Goal: Navigation & Orientation: Find specific page/section

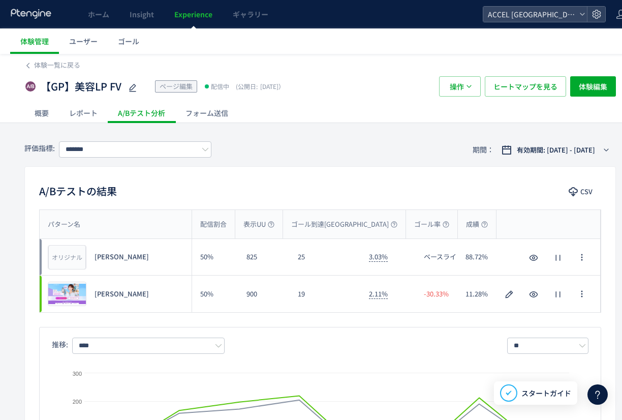
click at [179, 16] on span "Experience" at bounding box center [193, 14] width 38 height 10
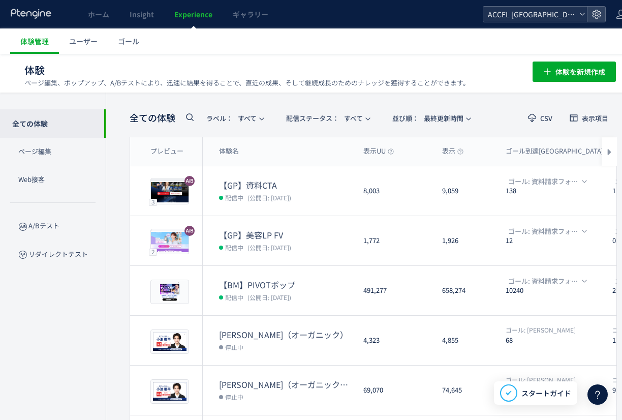
click at [504, 11] on span "ACCEL [GEOGRAPHIC_DATA]" at bounding box center [530, 14] width 90 height 15
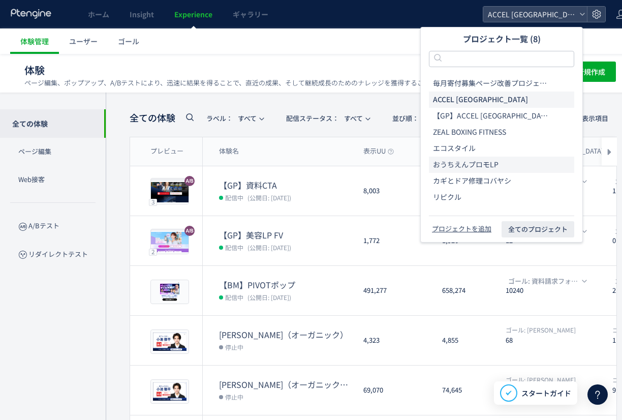
click at [475, 189] on li "おうちえんプロモLP" at bounding box center [501, 197] width 145 height 16
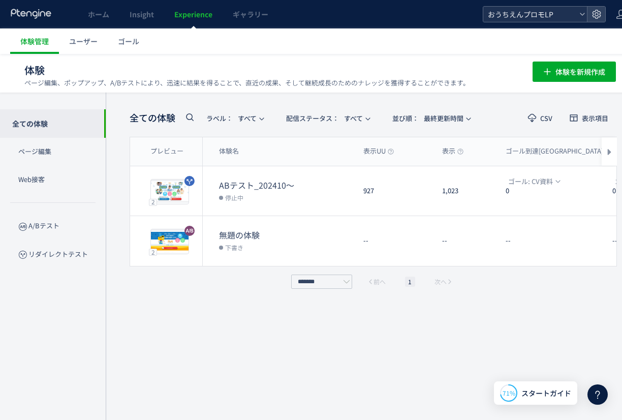
drag, startPoint x: 513, startPoint y: 7, endPoint x: 508, endPoint y: 15, distance: 9.9
click at [513, 7] on span "おうちえんプロモLP" at bounding box center [530, 14] width 90 height 15
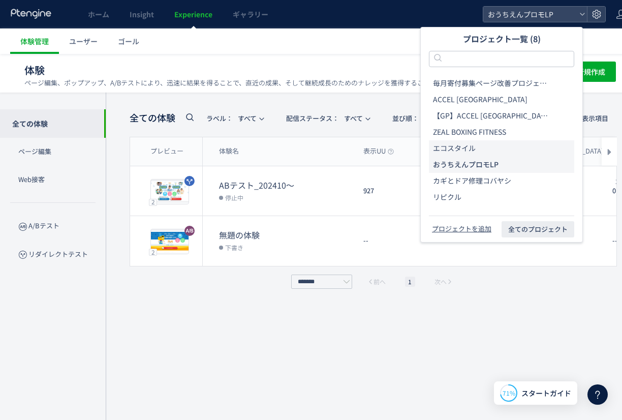
click at [456, 146] on span "エコスタイル" at bounding box center [454, 148] width 43 height 10
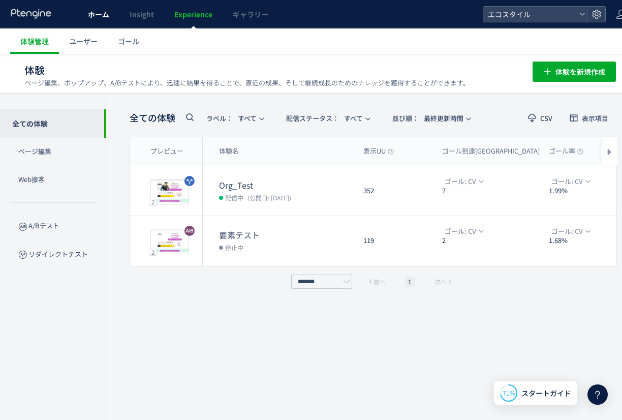
click at [90, 14] on span "ホーム" at bounding box center [98, 14] width 21 height 10
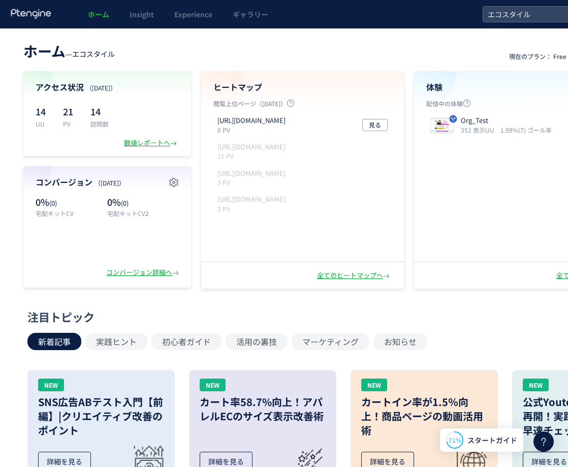
click at [101, 12] on span "ホーム" at bounding box center [98, 14] width 21 height 10
click at [211, 54] on header "ホーム — エコスタイル 現在のプラン： Free アップグレード" at bounding box center [320, 50] width 594 height 22
click at [136, 12] on span "Insight" at bounding box center [142, 14] width 24 height 10
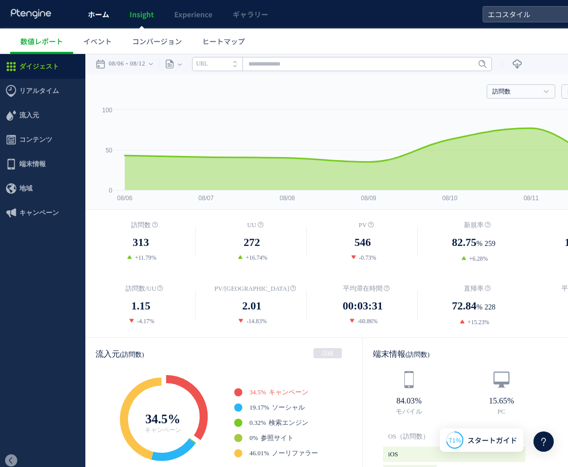
click at [100, 15] on span "ホーム" at bounding box center [98, 14] width 21 height 10
